Goal: Navigation & Orientation: Find specific page/section

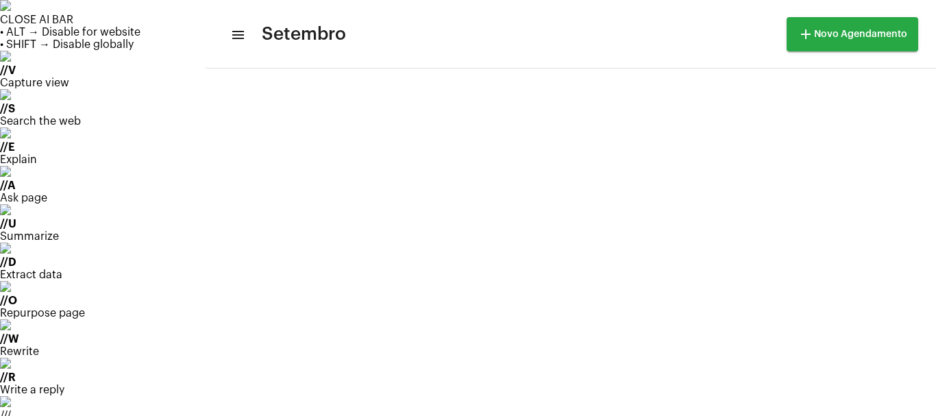
scroll to position [532, 0]
drag, startPoint x: 887, startPoint y: 122, endPoint x: 862, endPoint y: 126, distance: 25.7
